Goal: Transaction & Acquisition: Book appointment/travel/reservation

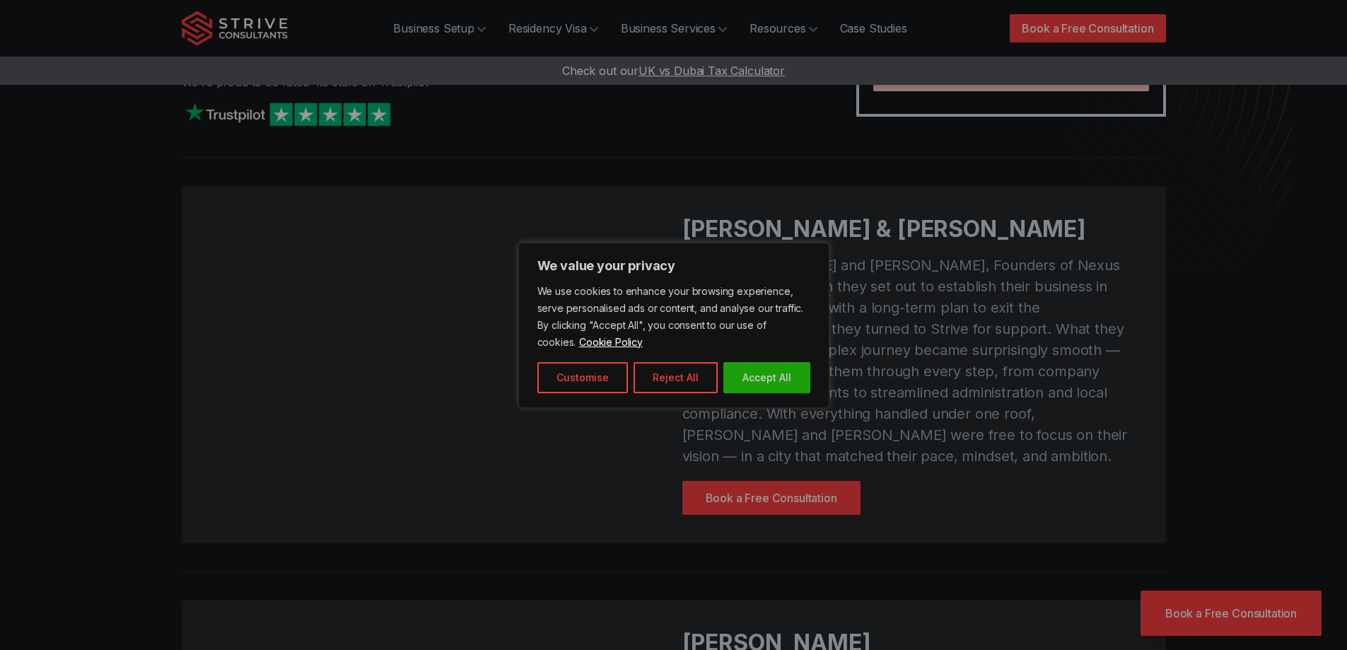
scroll to position [283, 0]
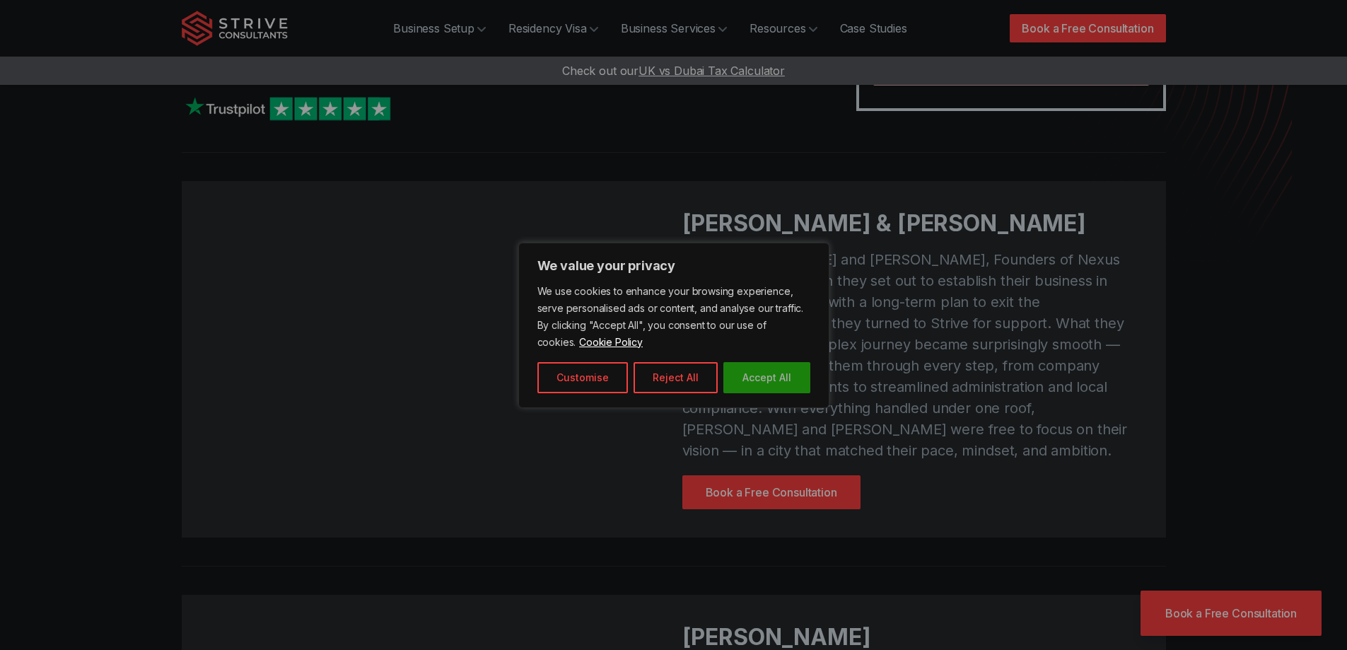
click at [793, 385] on button "Accept All" at bounding box center [766, 377] width 87 height 31
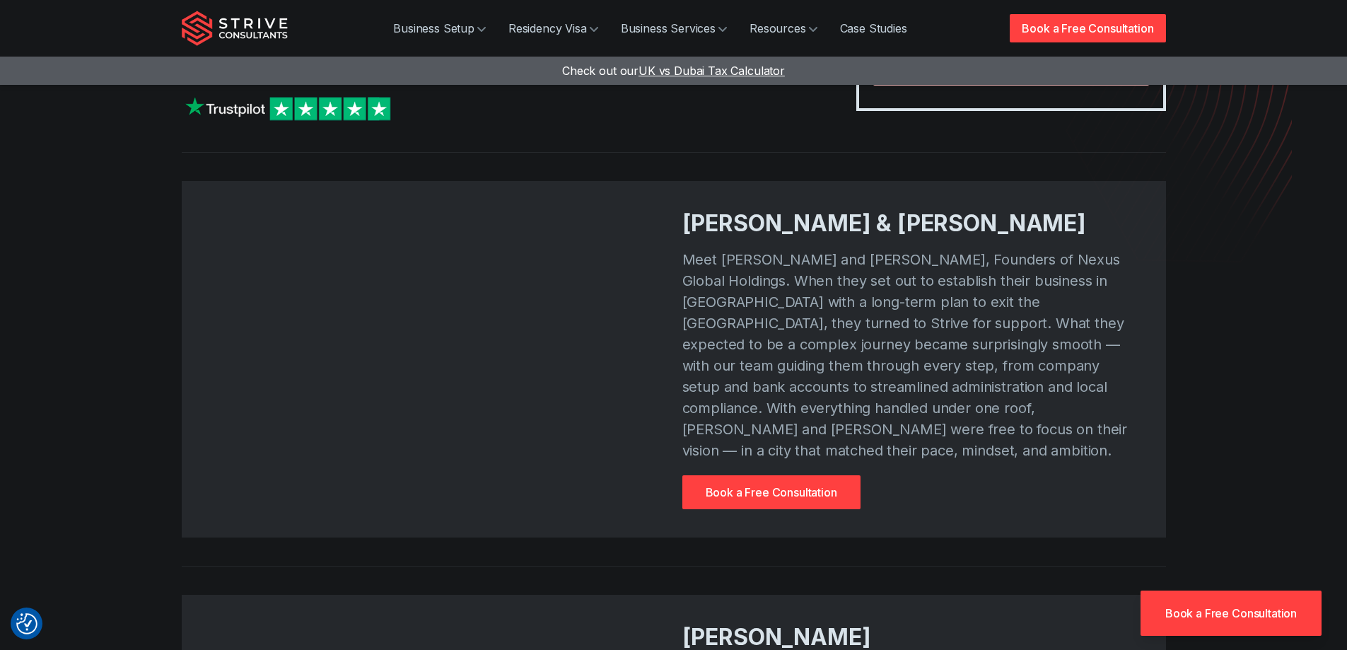
click at [783, 475] on link "Book a Free Consultation" at bounding box center [771, 492] width 178 height 34
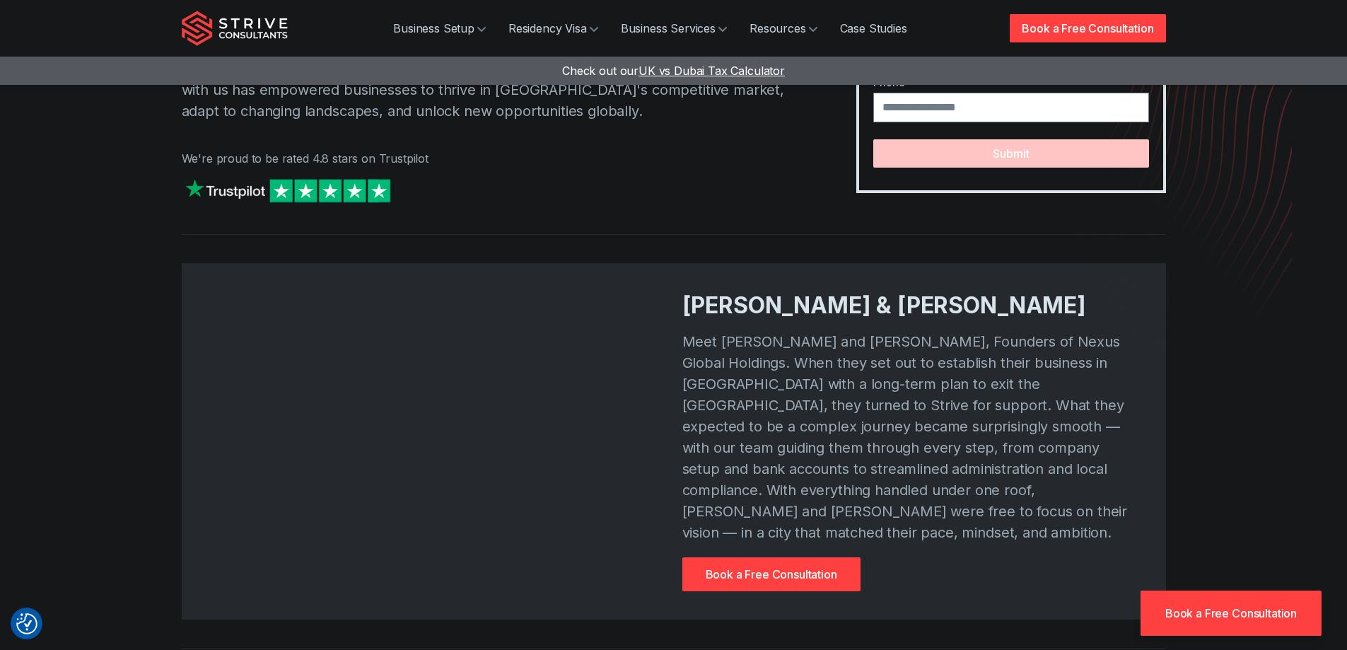
scroll to position [212, 0]
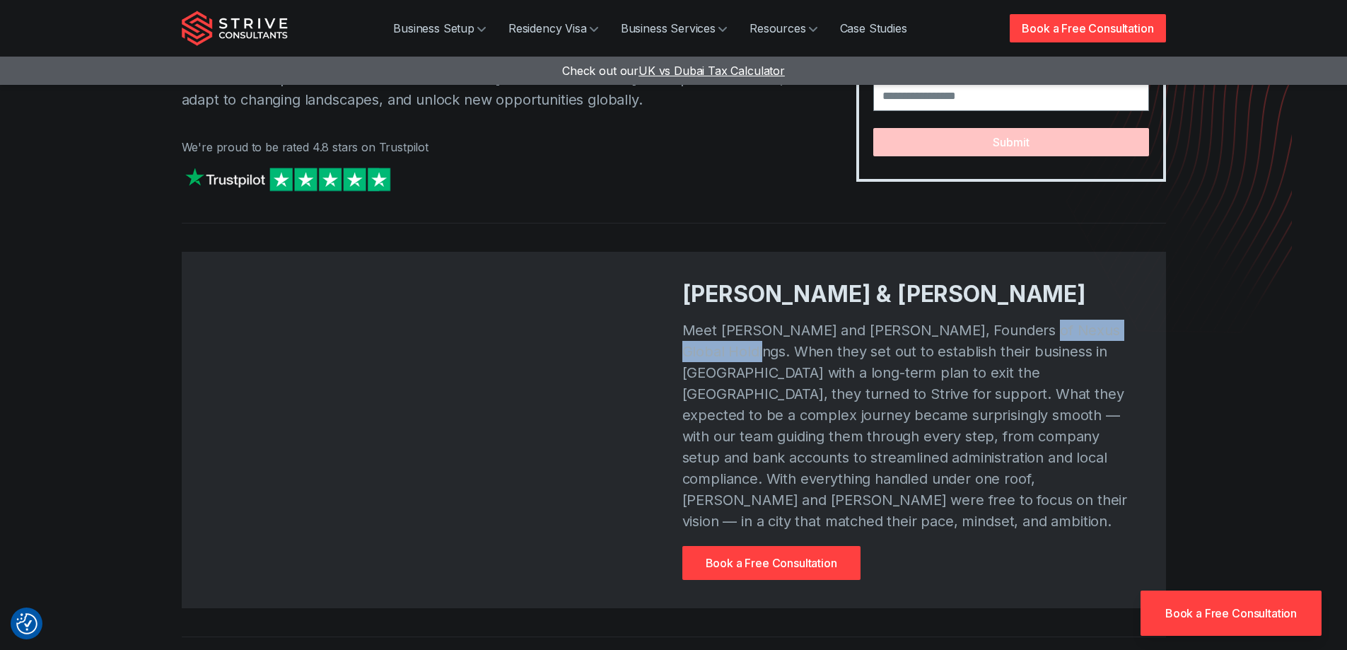
drag, startPoint x: 1003, startPoint y: 333, endPoint x: 738, endPoint y: 359, distance: 265.7
click at [738, 359] on p "Meet [PERSON_NAME] and [PERSON_NAME], Founders of Nexus Global Holdings. When t…" at bounding box center [909, 426] width 455 height 212
copy p "Nexus Global Holdings"
